Goal: Information Seeking & Learning: Learn about a topic

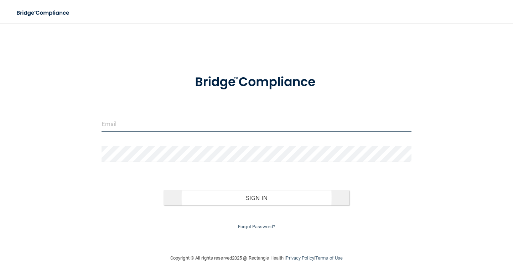
type input "[EMAIL_ADDRESS][DOMAIN_NAME]"
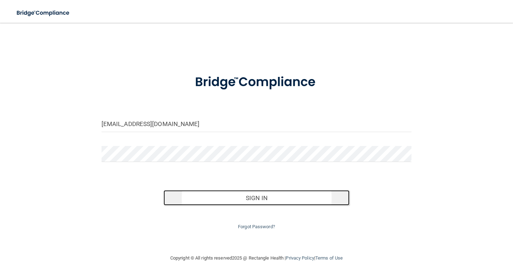
click at [259, 197] on button "Sign In" at bounding box center [257, 198] width 186 height 16
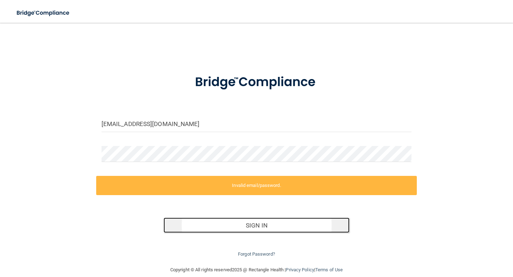
click at [259, 226] on button "Sign In" at bounding box center [257, 226] width 186 height 16
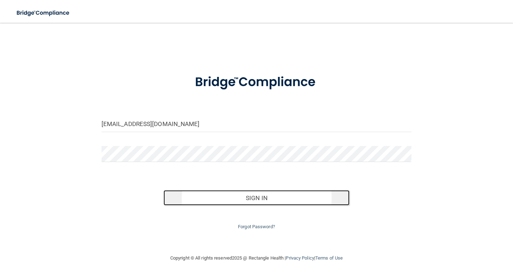
click at [269, 201] on button "Sign In" at bounding box center [257, 198] width 186 height 16
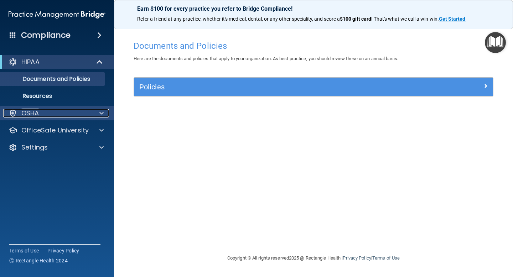
click at [99, 115] on span at bounding box center [101, 113] width 4 height 9
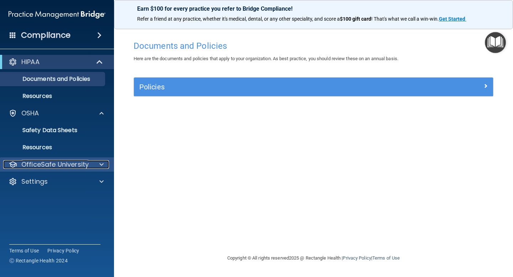
click at [98, 162] on div at bounding box center [101, 164] width 18 height 9
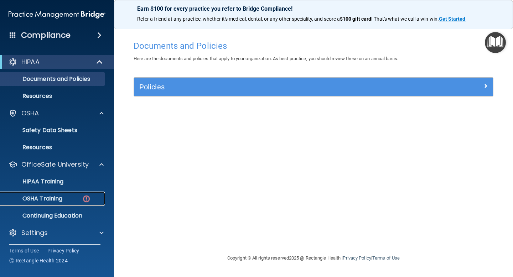
click at [61, 198] on p "OSHA Training" at bounding box center [34, 198] width 58 height 7
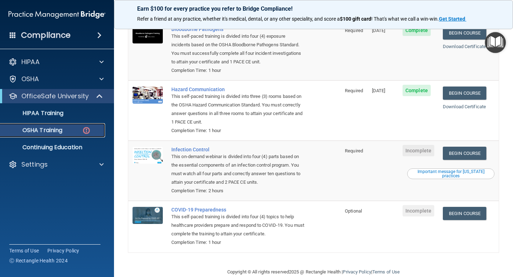
scroll to position [92, 0]
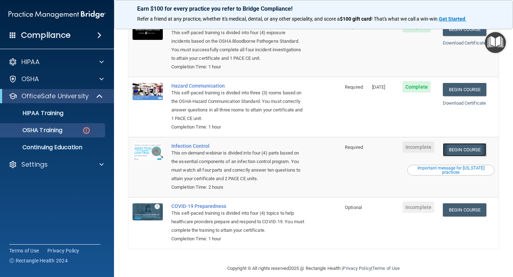
click at [468, 143] on link "Begin Course" at bounding box center [464, 149] width 43 height 13
click at [469, 146] on link "Begin Course" at bounding box center [464, 149] width 43 height 13
click at [468, 203] on link "Begin Course" at bounding box center [464, 209] width 43 height 13
click at [71, 129] on div "OSHA Training" at bounding box center [53, 130] width 97 height 7
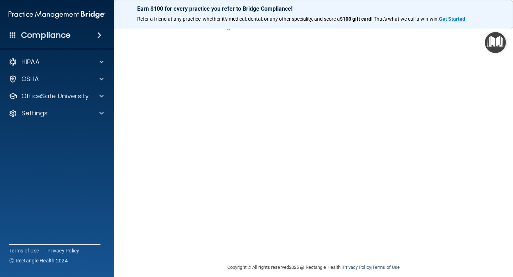
scroll to position [28, 0]
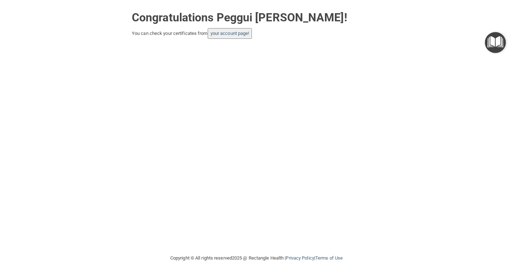
click at [238, 37] on button "your account page!" at bounding box center [230, 33] width 45 height 11
click at [234, 34] on link "your account page!" at bounding box center [230, 33] width 39 height 5
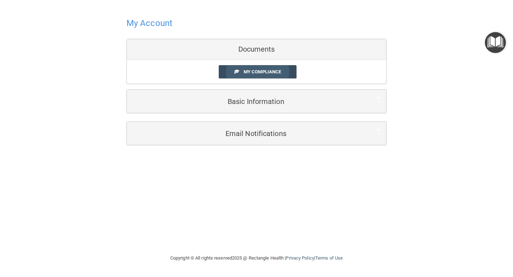
click at [267, 72] on span "My Compliance" at bounding box center [262, 71] width 37 height 5
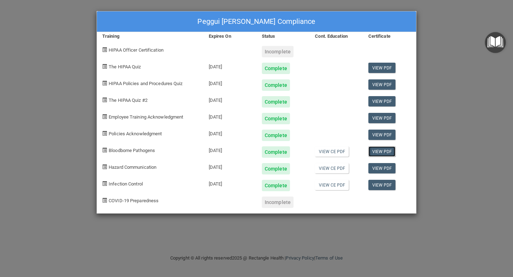
click at [386, 153] on link "View PDF" at bounding box center [381, 151] width 27 height 10
click at [341, 189] on link "View CE PDF" at bounding box center [332, 185] width 34 height 10
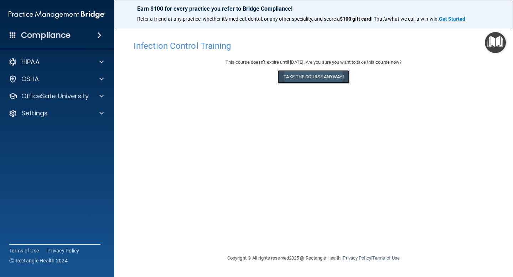
click at [318, 78] on button "Take the course anyway!" at bounding box center [314, 76] width 72 height 13
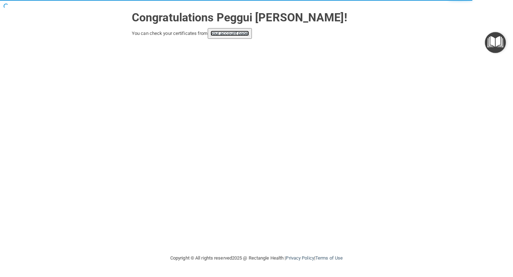
click at [221, 35] on link "your account page!" at bounding box center [230, 33] width 39 height 5
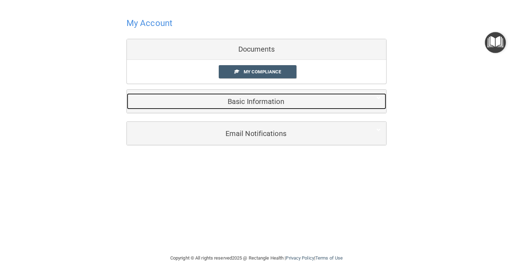
click at [259, 105] on h5 "Basic Information" at bounding box center [245, 102] width 227 height 8
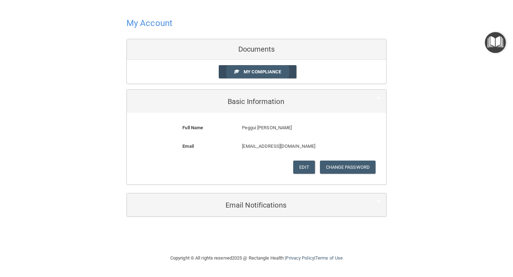
click at [256, 69] on span "My Compliance" at bounding box center [262, 71] width 37 height 5
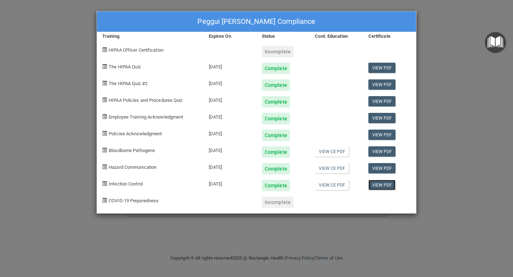
click at [386, 184] on link "View PDF" at bounding box center [381, 185] width 27 height 10
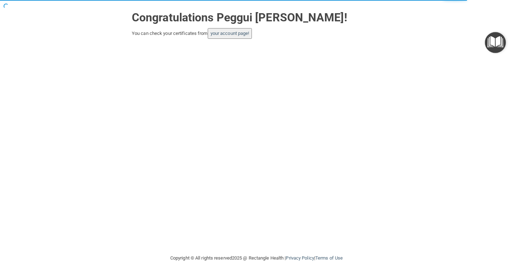
click at [177, 19] on strong "Congratulations Peggui [PERSON_NAME]!" at bounding box center [240, 18] width 216 height 14
click at [171, 34] on div "You can check your certificates from your account page!" at bounding box center [256, 33] width 249 height 11
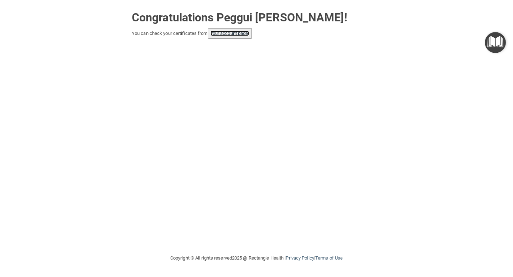
click at [227, 35] on link "your account page!" at bounding box center [230, 33] width 39 height 5
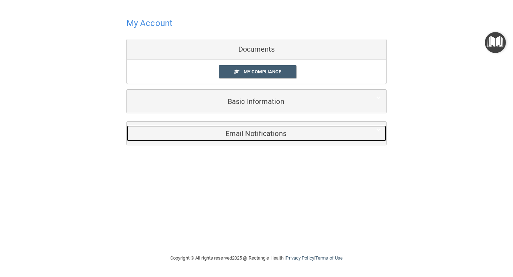
click at [267, 136] on h5 "Email Notifications" at bounding box center [245, 134] width 227 height 8
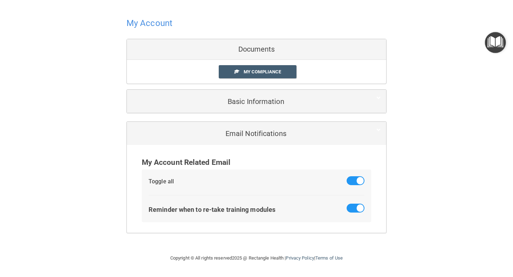
click at [262, 51] on div "Documents" at bounding box center [256, 49] width 259 height 21
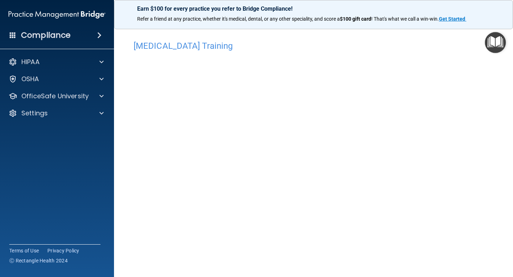
scroll to position [28, 0]
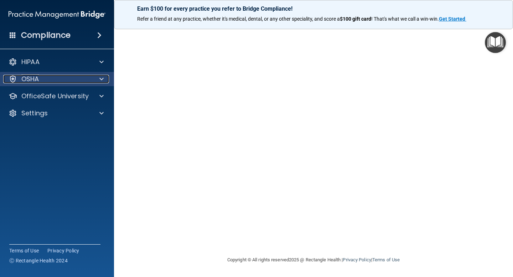
click at [106, 80] on div at bounding box center [101, 79] width 18 height 9
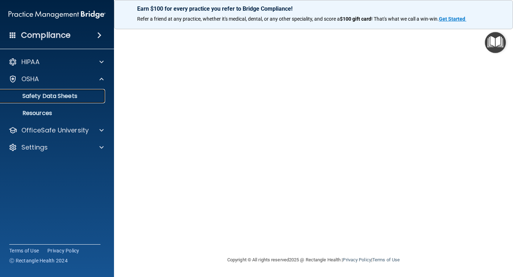
click at [86, 99] on p "Safety Data Sheets" at bounding box center [53, 96] width 97 height 7
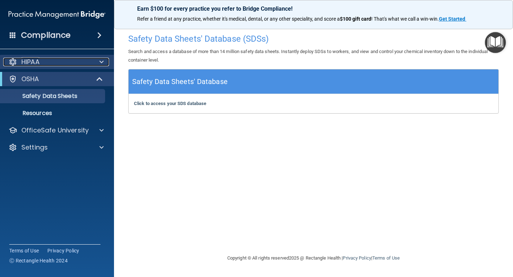
click at [84, 61] on div "HIPAA" at bounding box center [47, 62] width 88 height 9
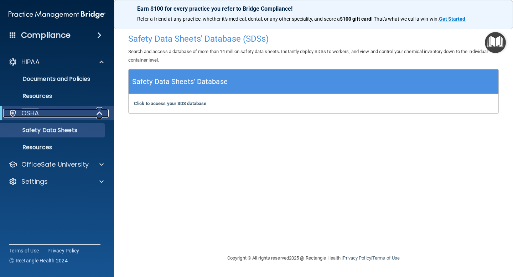
click at [72, 112] on div "OSHA" at bounding box center [47, 113] width 88 height 9
